Goal: Information Seeking & Learning: Learn about a topic

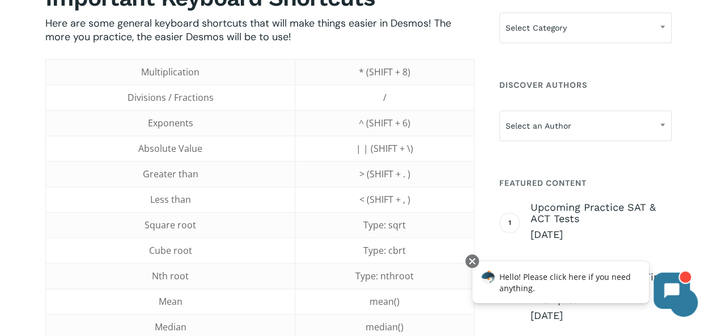
scroll to position [635, 0]
drag, startPoint x: 328, startPoint y: 150, endPoint x: 376, endPoint y: 147, distance: 48.9
click at [375, 147] on td "| | (SHIFT + \)" at bounding box center [384, 147] width 179 height 26
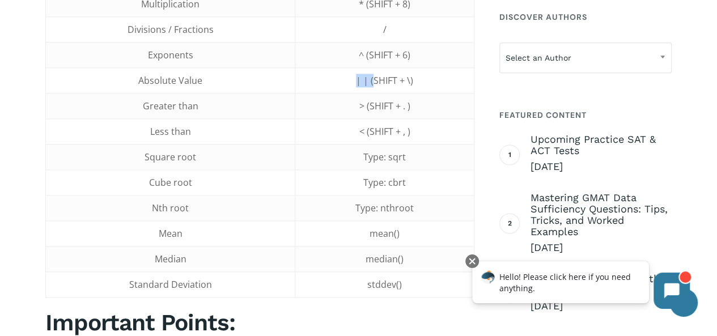
scroll to position [703, 0]
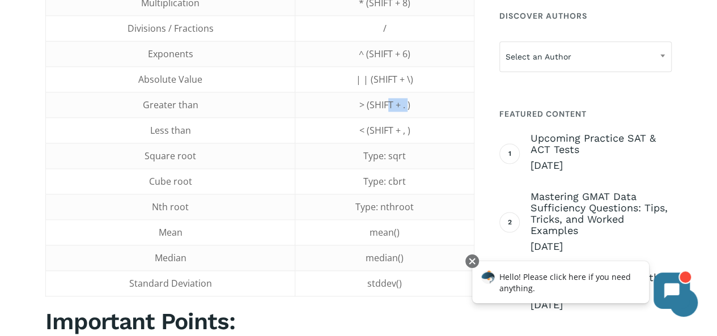
drag, startPoint x: 399, startPoint y: 108, endPoint x: 408, endPoint y: 111, distance: 9.5
click at [408, 111] on td "> (SHIFT + . )" at bounding box center [384, 105] width 179 height 26
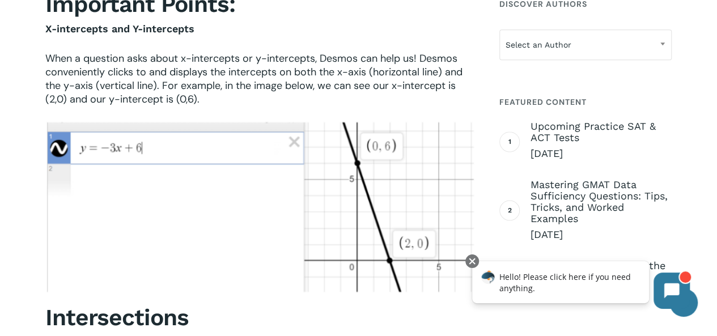
scroll to position [1043, 0]
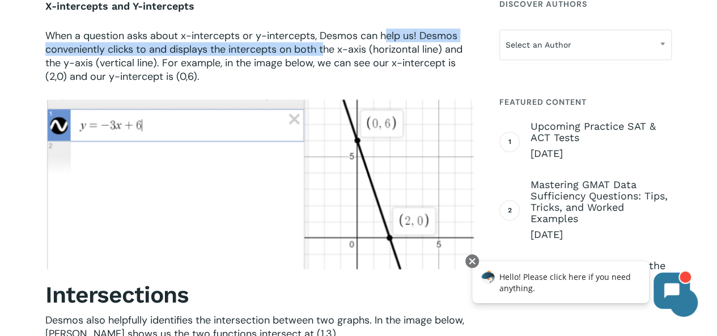
click at [385, 33] on span "When a question asks about x-intercepts or y-intercepts, Desmos can help us! De…" at bounding box center [253, 55] width 417 height 54
click at [386, 35] on span "When a question asks about x-intercepts or y-intercepts, Desmos can help us! De…" at bounding box center [253, 55] width 417 height 54
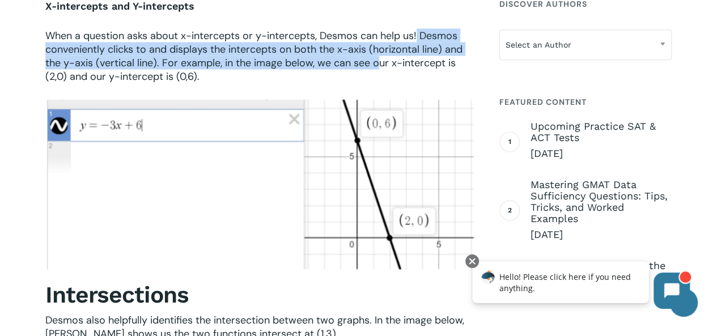
drag, startPoint x: 417, startPoint y: 31, endPoint x: 375, endPoint y: 56, distance: 48.5
click at [375, 56] on span "When a question asks about x-intercepts or y-intercepts, Desmos can help us! De…" at bounding box center [253, 55] width 417 height 54
click at [380, 58] on span "When a question asks about x-intercepts or y-intercepts, Desmos can help us! De…" at bounding box center [253, 55] width 417 height 54
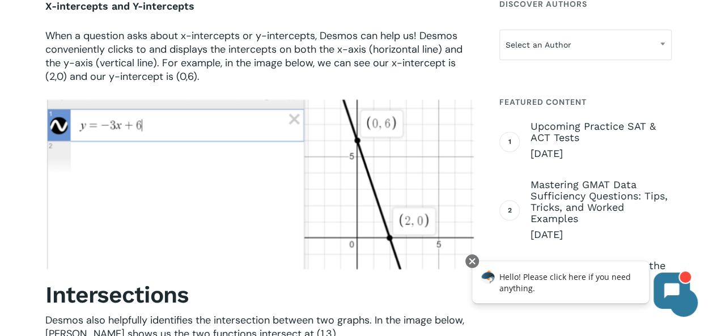
click at [385, 66] on p "When a question asks about x-intercepts or y-intercepts, Desmos can help us! De…" at bounding box center [259, 55] width 429 height 54
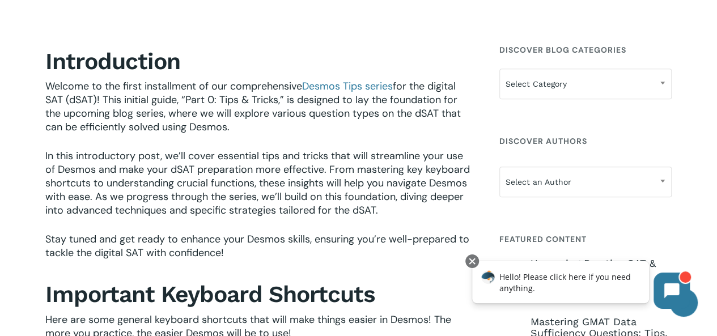
scroll to position [0, 0]
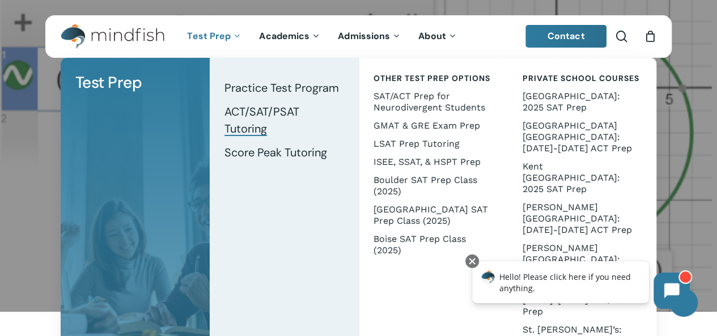
click at [289, 109] on span "ACT/SAT/PSAT Tutoring" at bounding box center [261, 120] width 75 height 32
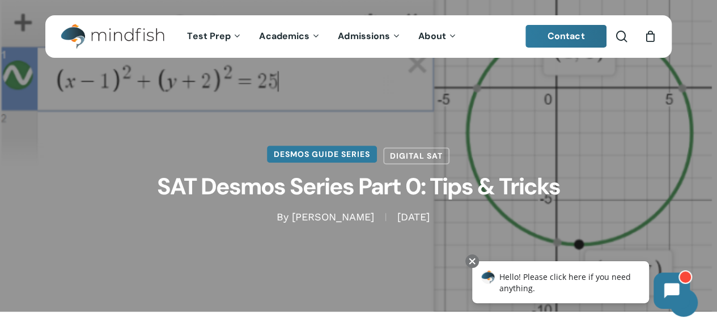
click at [359, 155] on link "Desmos Guide Series" at bounding box center [322, 154] width 110 height 17
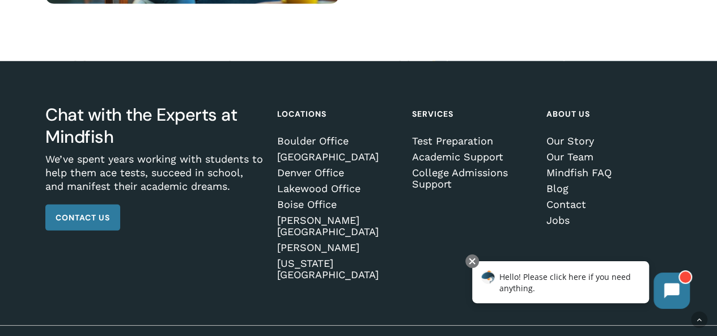
scroll to position [1600, 0]
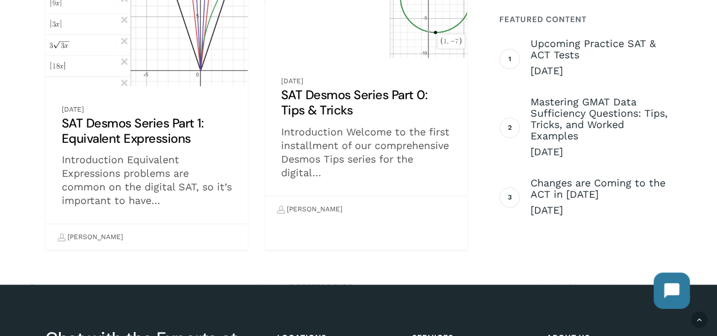
drag, startPoint x: 725, startPoint y: 44, endPoint x: 723, endPoint y: 243, distance: 199.5
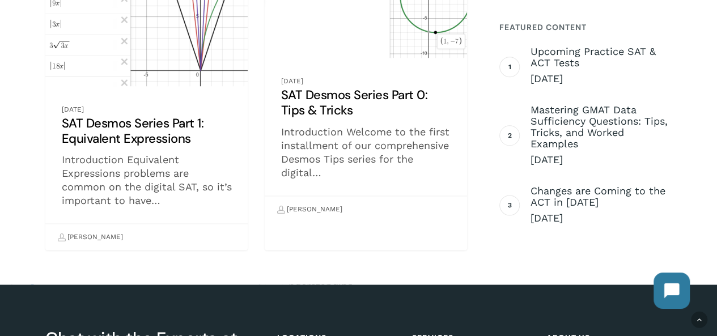
scroll to position [950, 0]
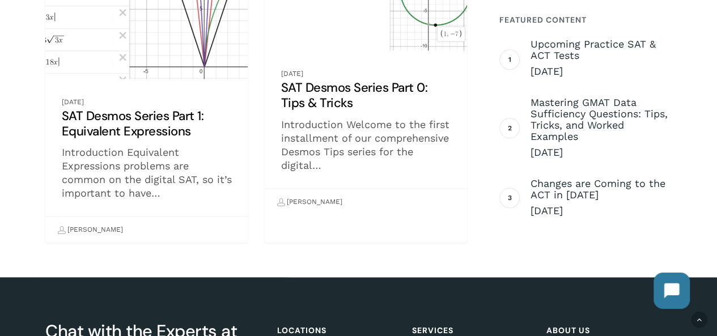
click at [112, 103] on link "SAT Desmos Series Part 1: Equivalent Expressions" at bounding box center [146, 93] width 202 height 300
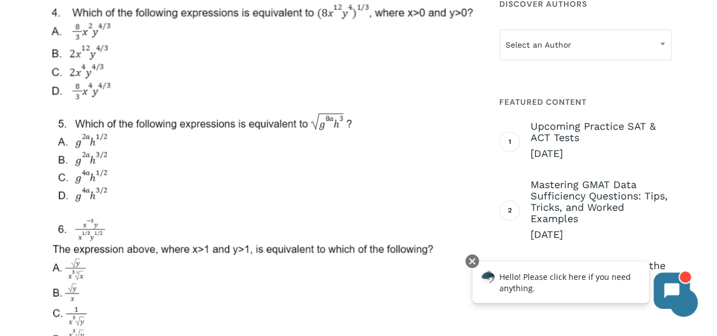
scroll to position [4819, 0]
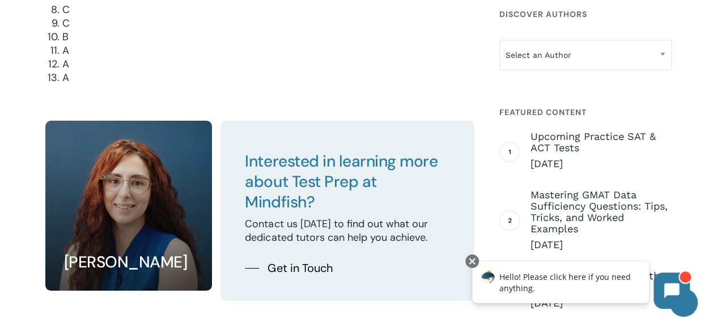
scroll to position [6292, 0]
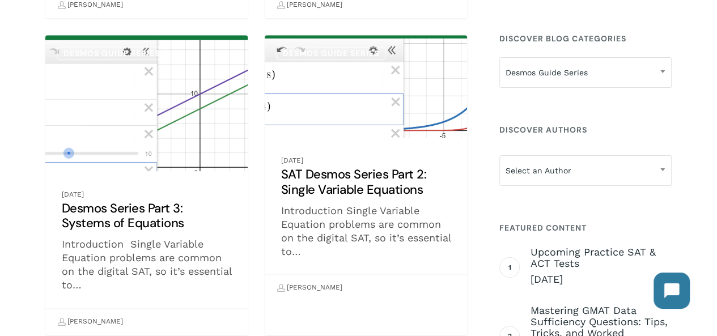
scroll to position [521, 0]
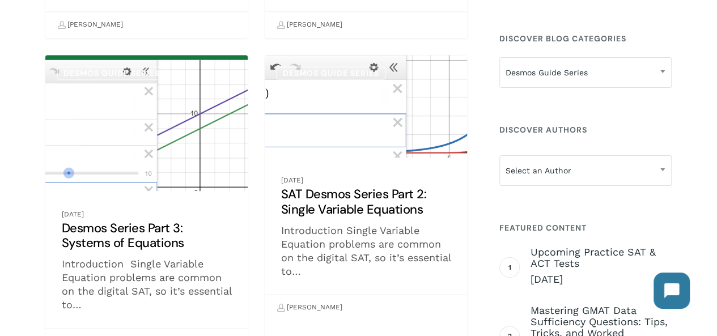
click at [417, 197] on link "SAT Desmos Series Part 2: Single Variable Equations" at bounding box center [366, 188] width 202 height 266
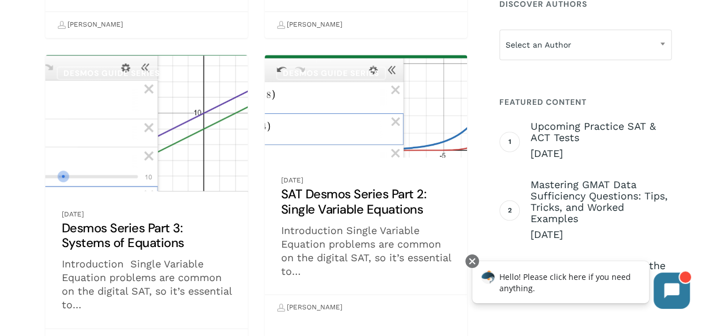
click at [93, 174] on link "Desmos Series Part 3: Systems of Equations" at bounding box center [146, 205] width 202 height 300
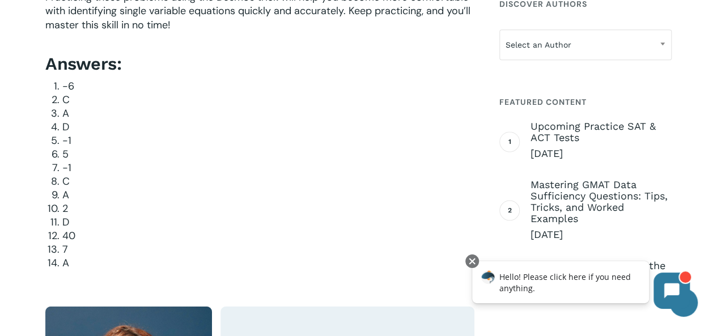
scroll to position [3212, 0]
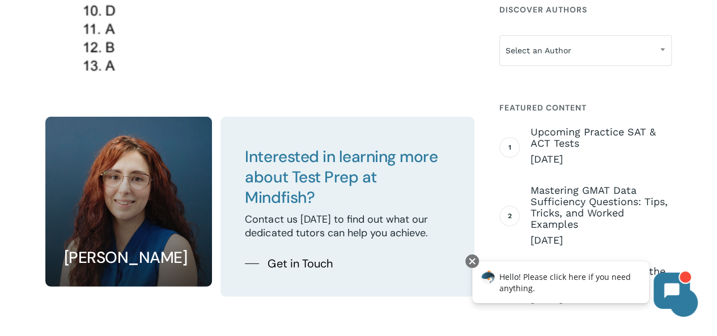
scroll to position [5847, 0]
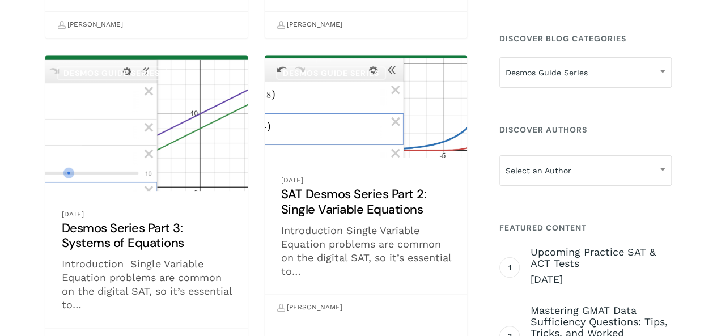
scroll to position [279, 0]
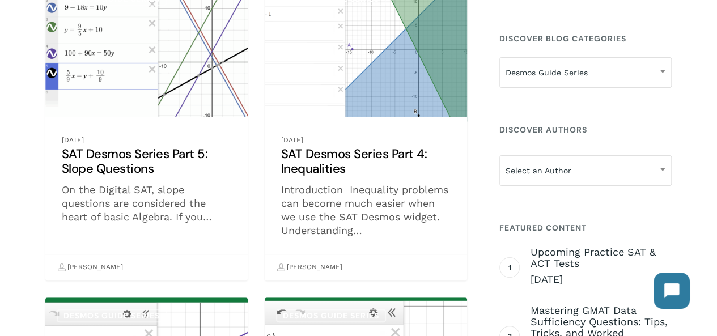
click at [458, 89] on link "SAT Desmos Series Part 4: Inequalities" at bounding box center [366, 131] width 202 height 300
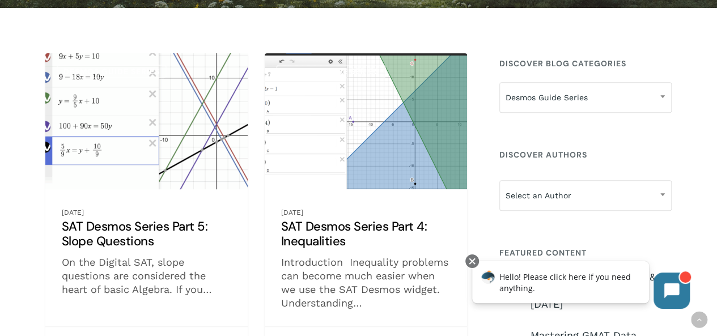
scroll to position [211, 0]
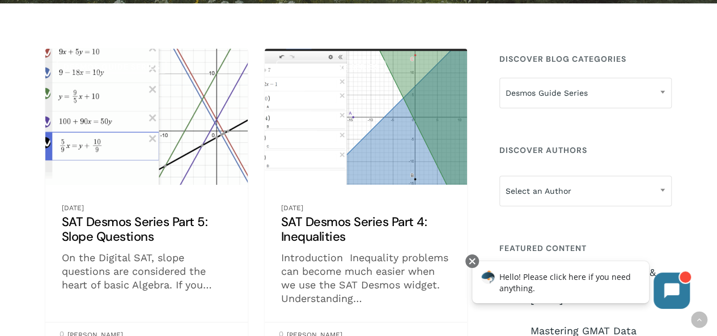
click at [209, 94] on link "SAT Desmos Series Part 5: Slope Questions" at bounding box center [146, 199] width 202 height 300
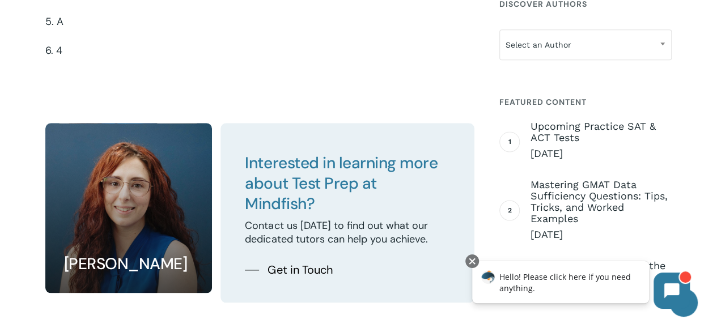
scroll to position [4783, 0]
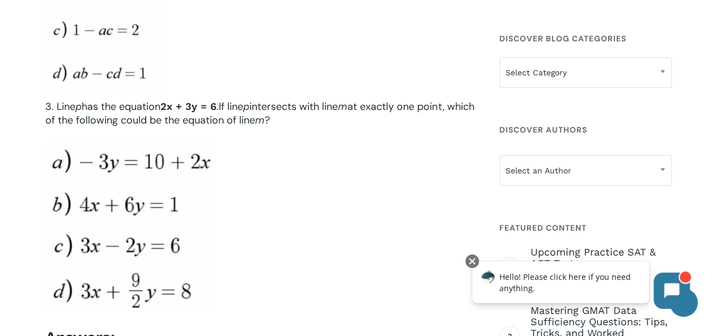
scroll to position [3739, 0]
